Goal: Information Seeking & Learning: Learn about a topic

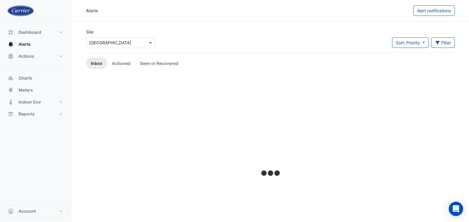
click at [105, 128] on div at bounding box center [270, 173] width 369 height 195
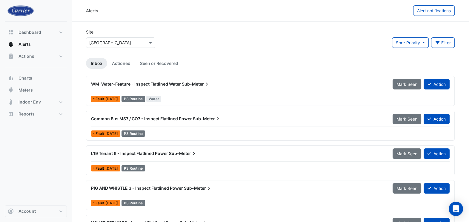
click at [112, 42] on input "text" at bounding box center [114, 43] width 51 height 6
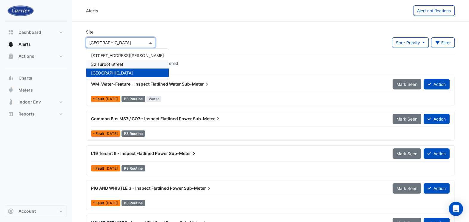
click at [105, 62] on span "32 Turbot Street" at bounding box center [107, 64] width 32 height 5
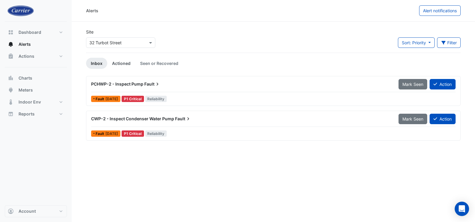
click at [121, 62] on link "Actioned" at bounding box center [121, 63] width 28 height 11
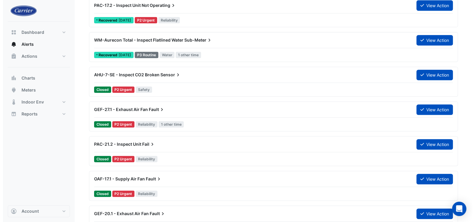
scroll to position [336, 0]
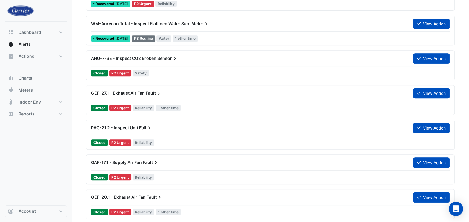
click at [140, 161] on span "OAF-17.1 - Supply Air Fan" at bounding box center [116, 162] width 51 height 5
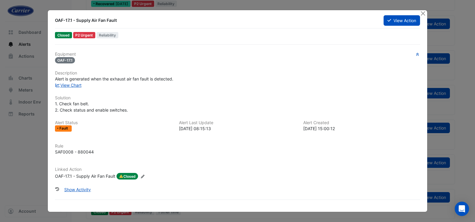
drag, startPoint x: 58, startPoint y: 60, endPoint x: 73, endPoint y: 61, distance: 14.7
click at [73, 61] on span "OAF-17.1" at bounding box center [65, 60] width 20 height 6
copy span "OAF-17.1"
drag, startPoint x: 55, startPoint y: 19, endPoint x: 73, endPoint y: 19, distance: 17.9
click at [73, 19] on div "OAF-17.1 - Supply Air Fan Fault" at bounding box center [216, 20] width 322 height 6
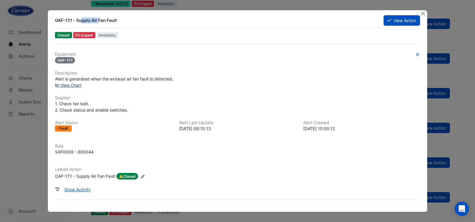
click at [71, 85] on link "View Chart" at bounding box center [68, 84] width 27 height 5
click at [82, 190] on button "Show Activity" at bounding box center [77, 189] width 34 height 10
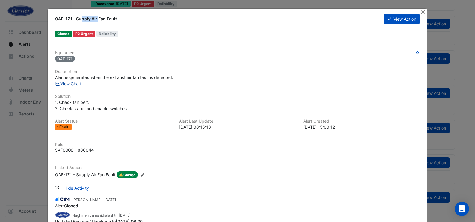
click at [74, 85] on link "View Chart" at bounding box center [68, 83] width 27 height 5
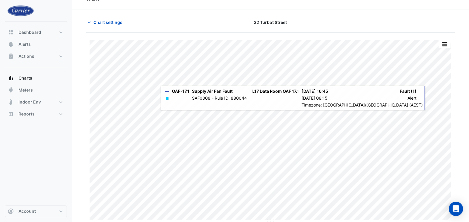
scroll to position [12, 0]
